Goal: Check status: Check status

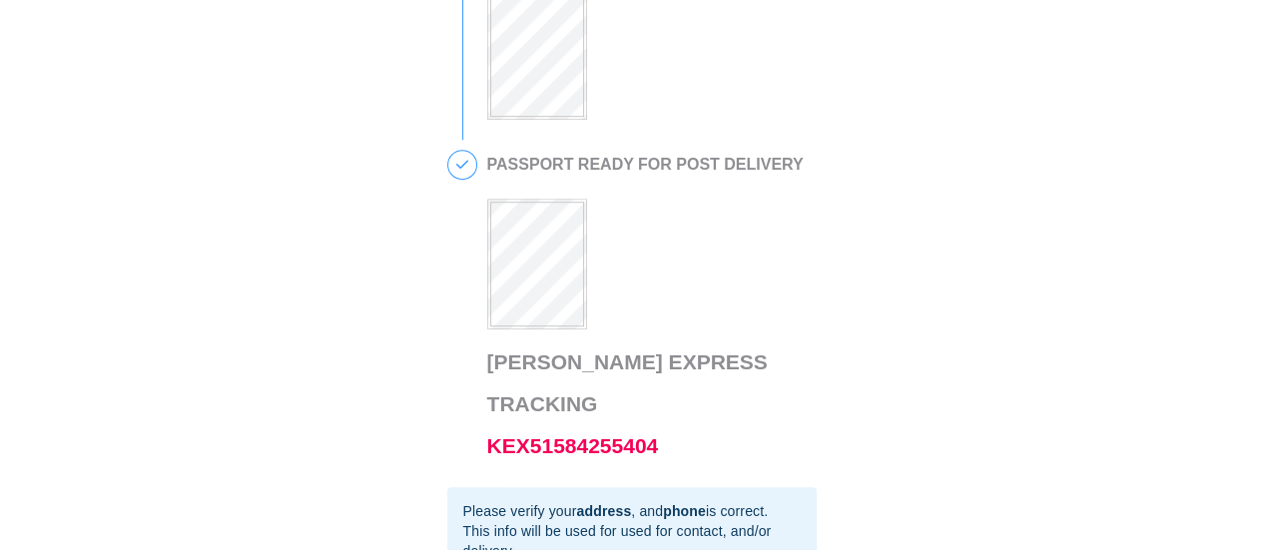
scroll to position [998, 0]
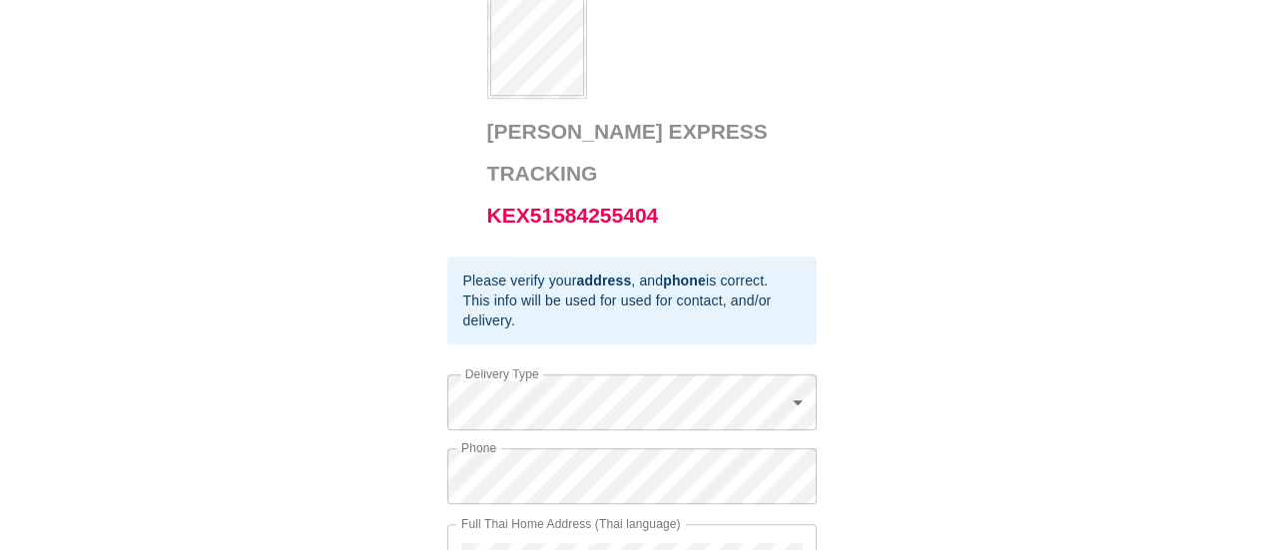
scroll to position [1316, 0]
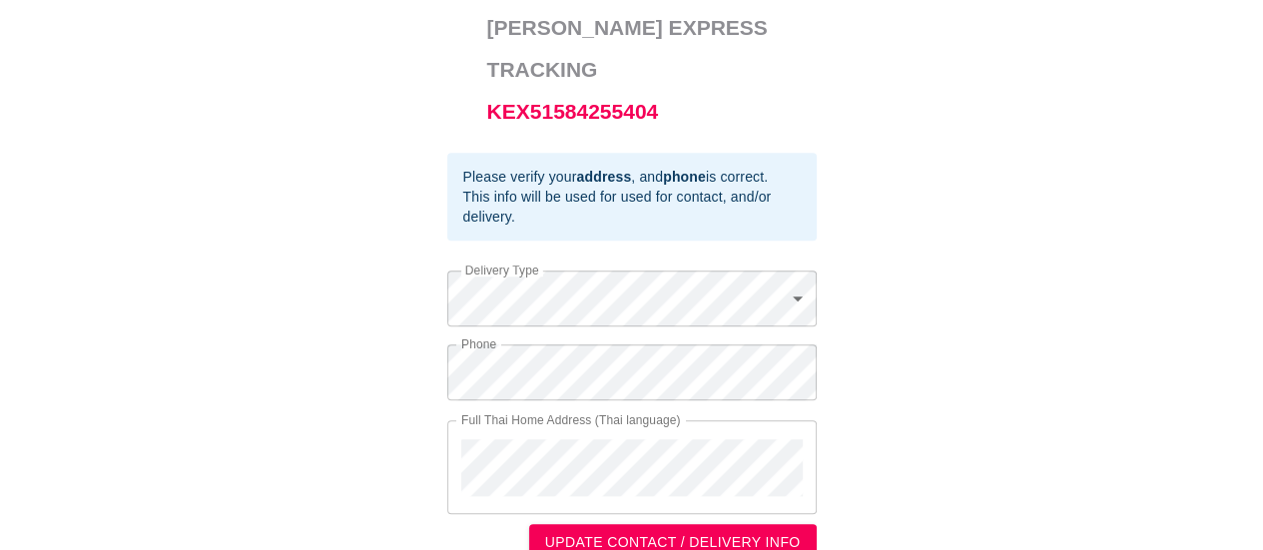
scroll to position [1316, 0]
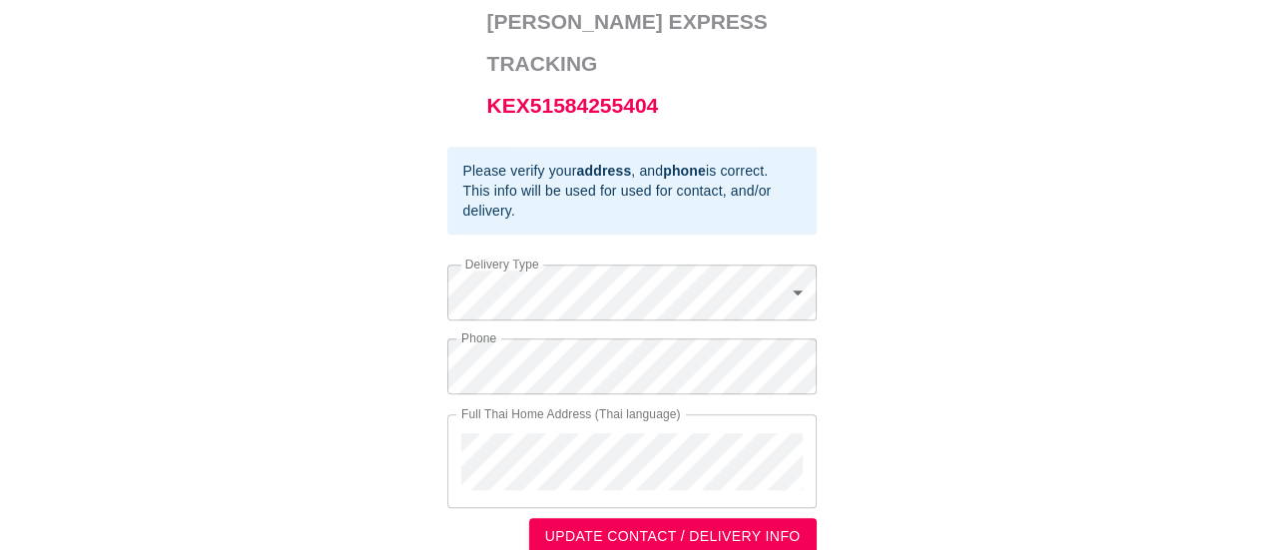
click at [664, 524] on span "UPDATE CONTACT / DELIVERY INFO" at bounding box center [673, 536] width 256 height 25
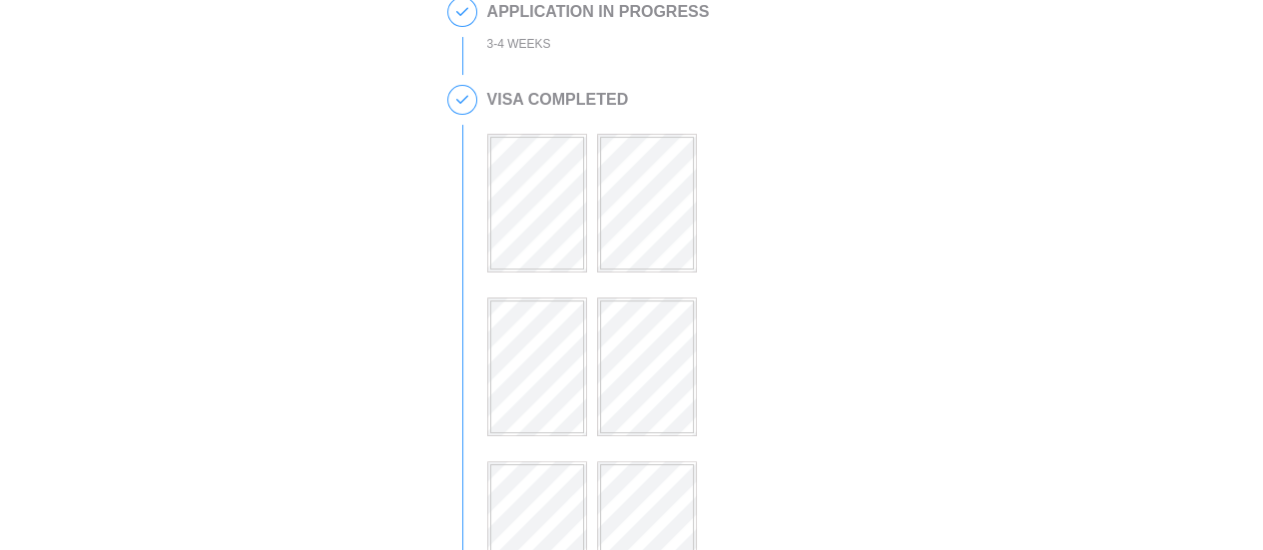
scroll to position [299, 0]
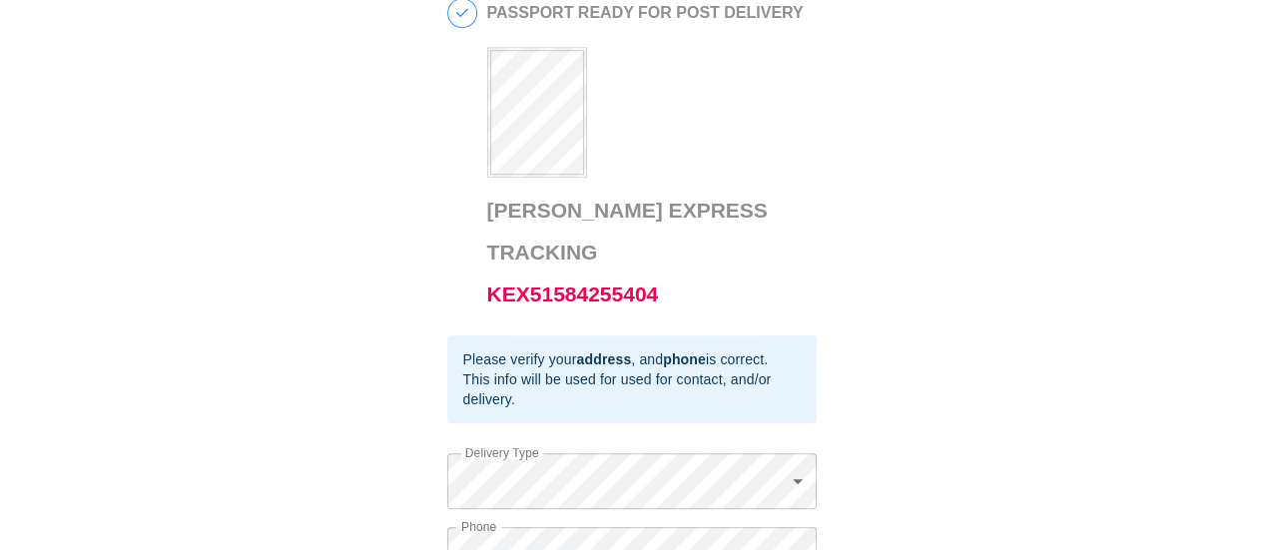
scroll to position [1116, 0]
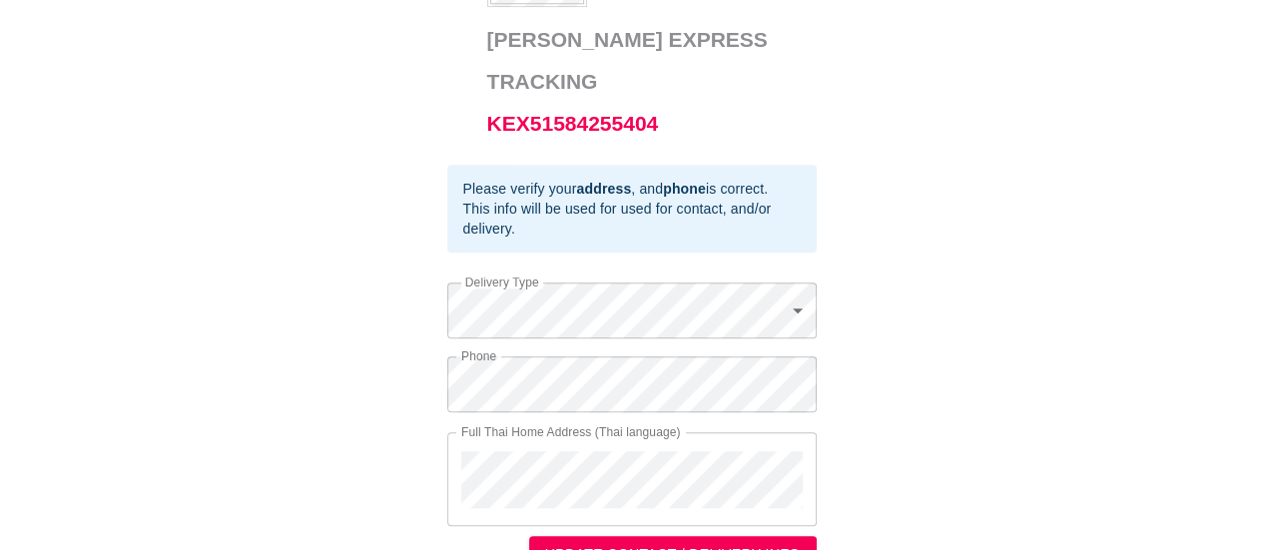
scroll to position [1316, 0]
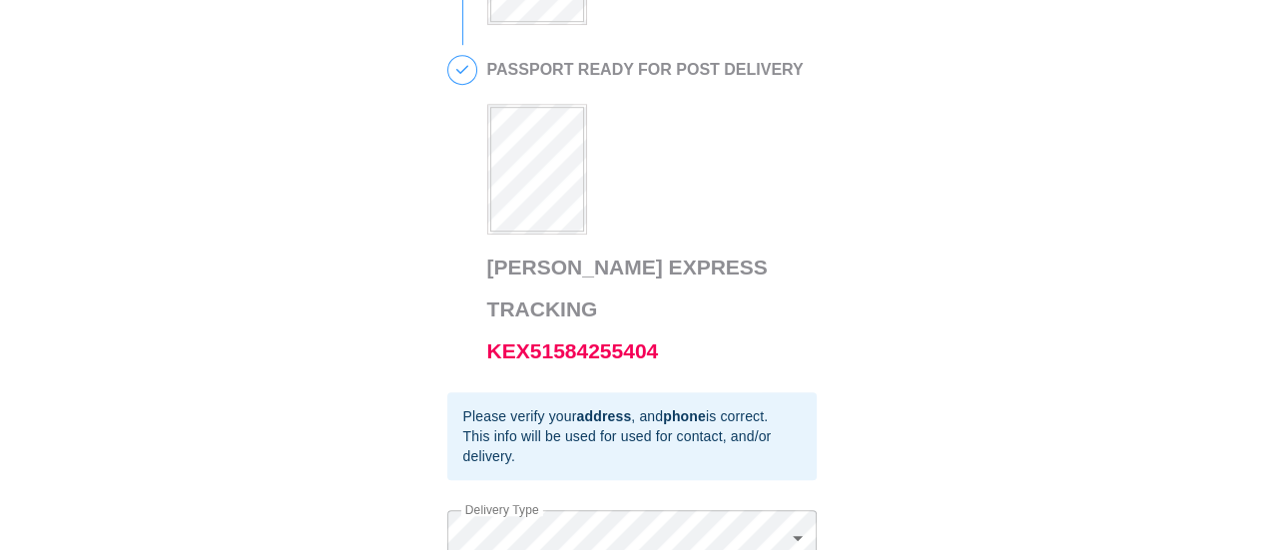
scroll to position [1116, 0]
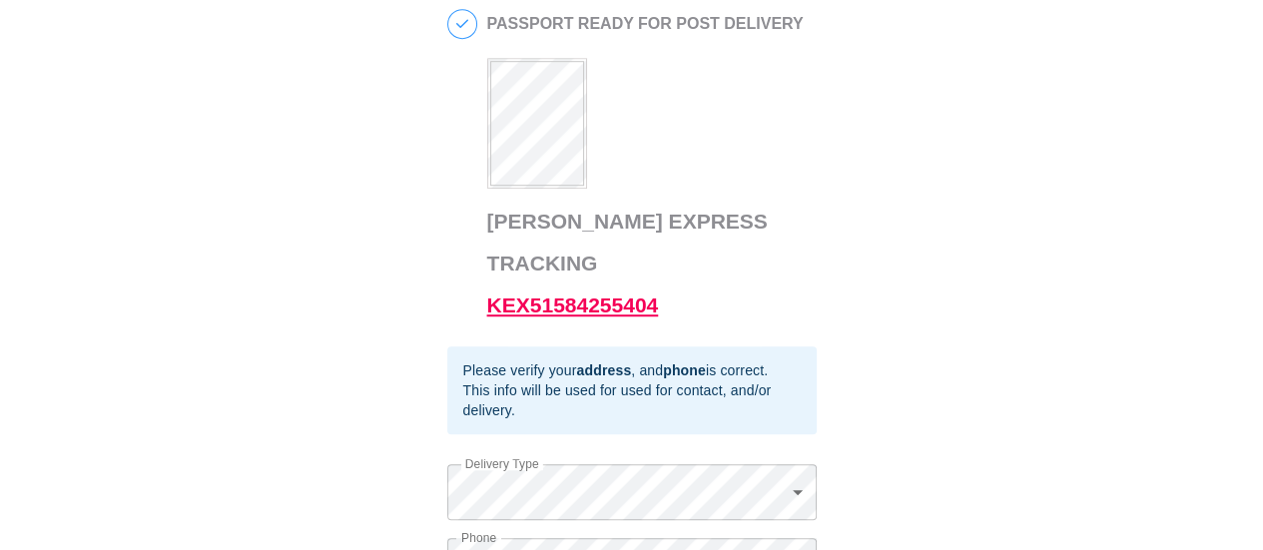
click at [612, 294] on link "KEX51584255404" at bounding box center [573, 305] width 172 height 23
